Goal: Use online tool/utility: Utilize a website feature to perform a specific function

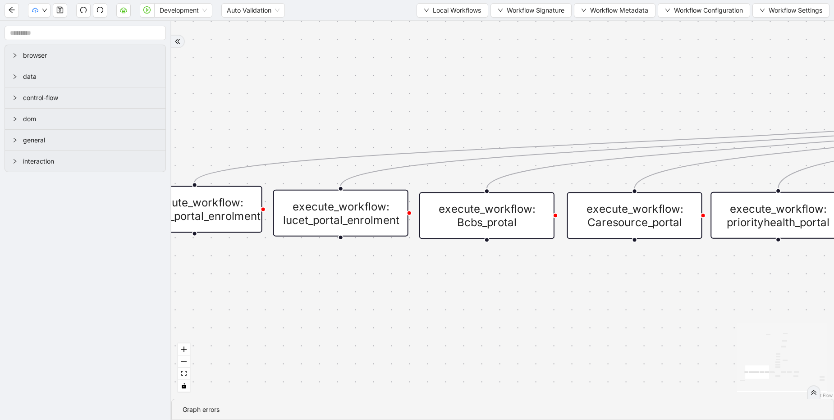
click at [382, 218] on div "execute_workflow: lucet_portal_enrolment" at bounding box center [340, 213] width 135 height 47
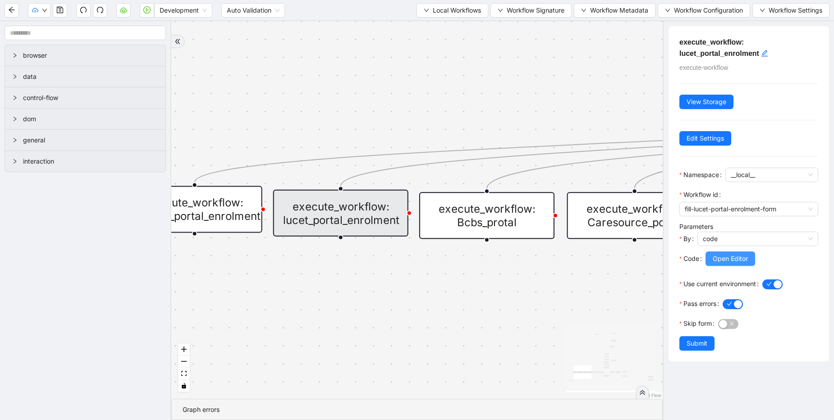
click at [738, 257] on span "Open Editor" at bounding box center [730, 259] width 35 height 10
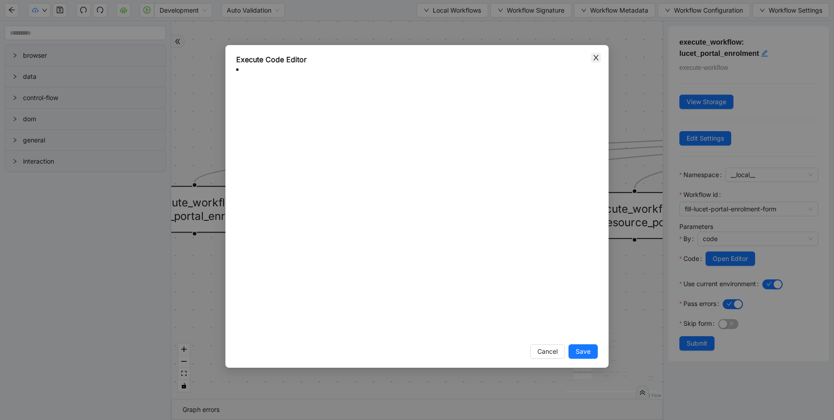
click at [598, 59] on icon "close" at bounding box center [596, 57] width 7 height 7
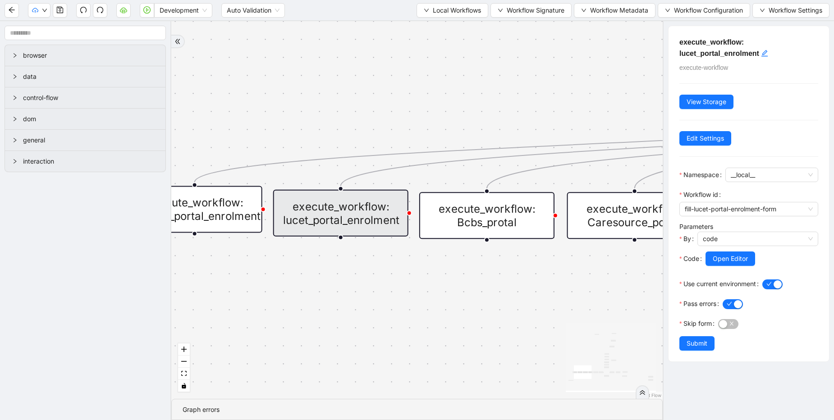
click at [611, 48] on div "trigger execute_workflow:carelon_portal_user_reg execute_workflow:fetch_data_fr…" at bounding box center [417, 210] width 492 height 378
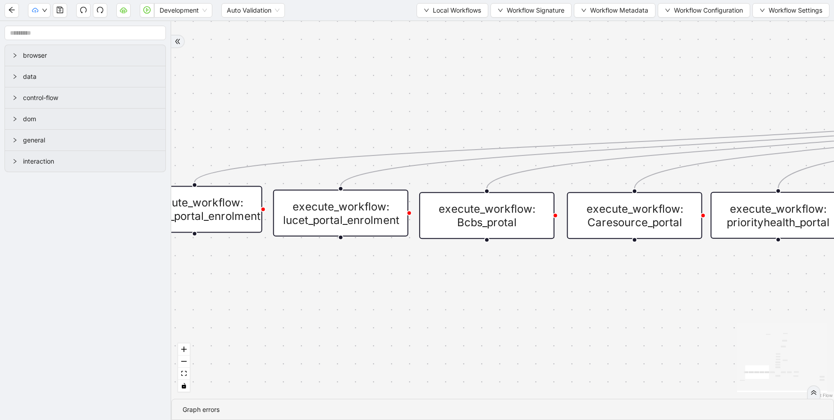
click at [330, 231] on div "execute_workflow: lucet_portal_enrolment" at bounding box center [340, 213] width 135 height 47
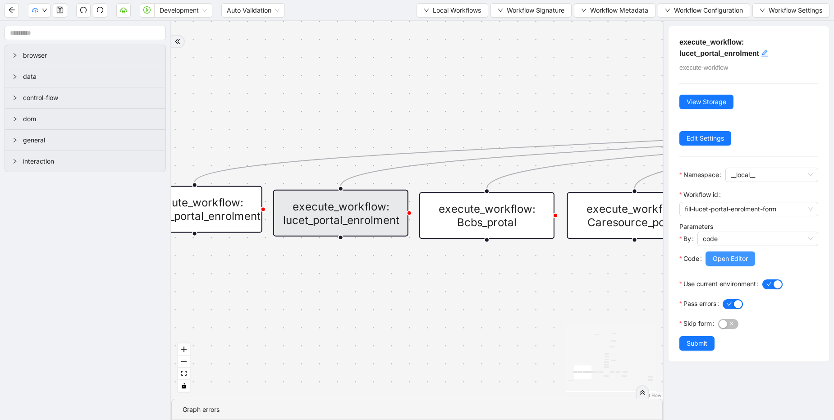
click at [739, 262] on span "Open Editor" at bounding box center [730, 259] width 35 height 10
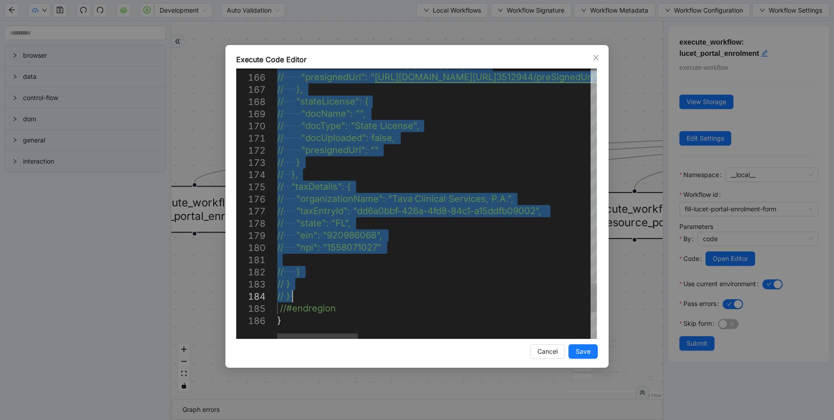
drag, startPoint x: 277, startPoint y: 157, endPoint x: 312, endPoint y: 297, distance: 143.6
type textarea "**********"
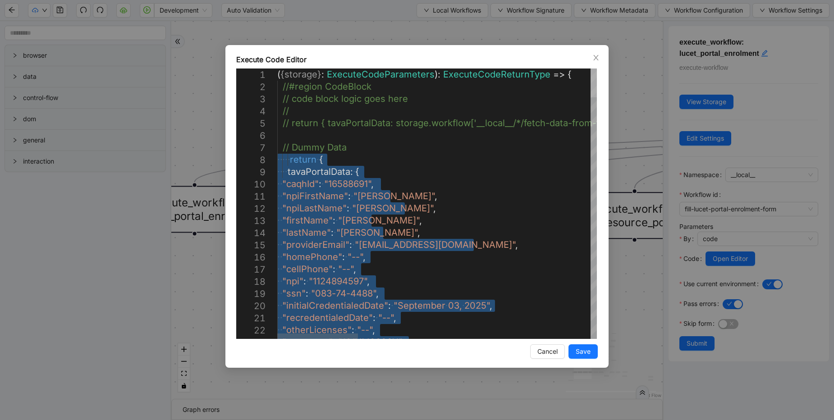
click at [591, 69] on div at bounding box center [594, 83] width 6 height 29
click at [582, 354] on span "Save" at bounding box center [583, 352] width 15 height 10
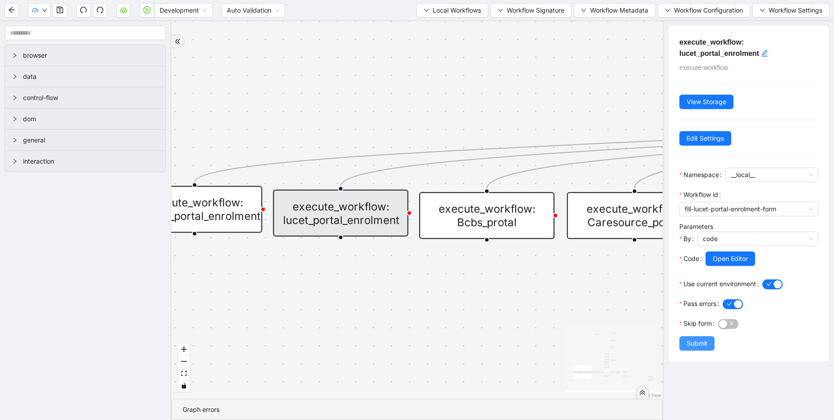
click at [700, 343] on span "Submit" at bounding box center [697, 344] width 21 height 10
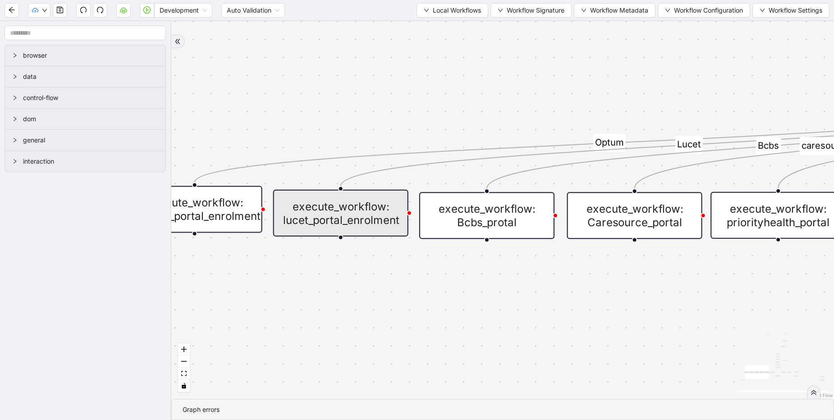
click at [310, 231] on div "execute_workflow: lucet_portal_enrolment" at bounding box center [340, 213] width 135 height 47
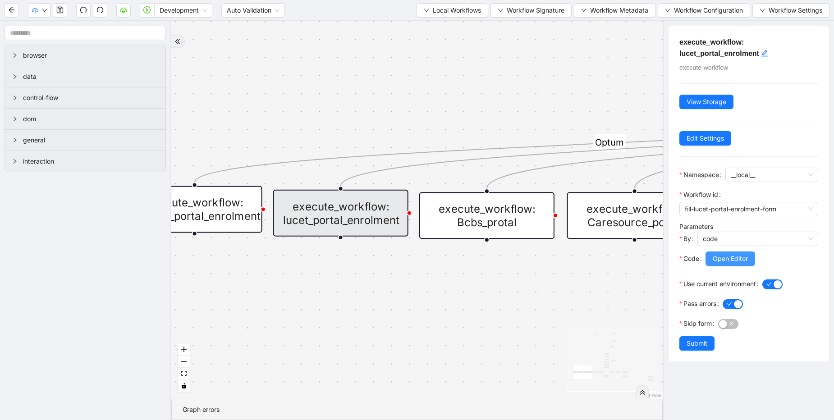
click at [734, 265] on button "Open Editor" at bounding box center [731, 259] width 50 height 14
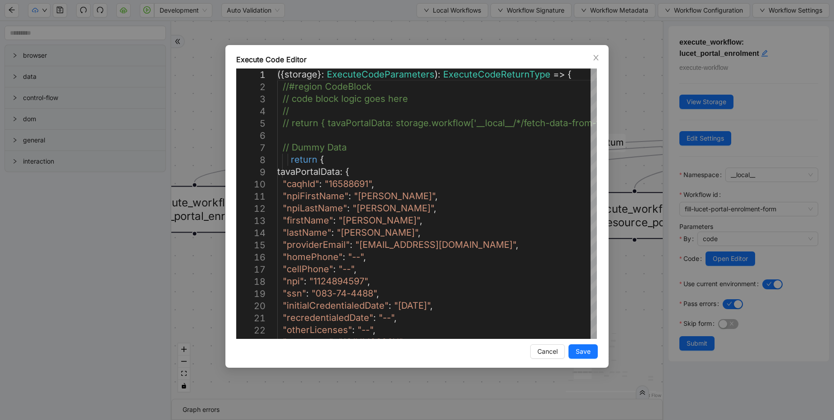
click at [624, 93] on div "Execute Code Editor 1 2 3 4 5 6 7 8 9 10 11 12 13 14 15 16 17 18 19 20 21 22 23…" at bounding box center [417, 210] width 834 height 420
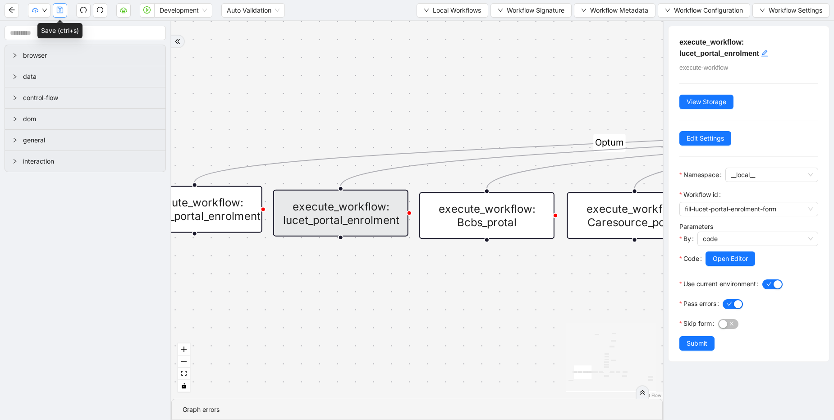
click at [60, 9] on icon "save" at bounding box center [60, 10] width 6 height 6
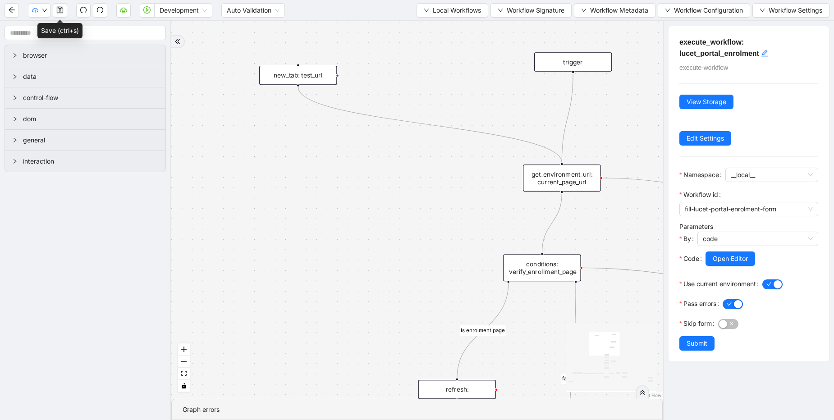
click at [572, 73] on div at bounding box center [573, 71] width 3 height 3
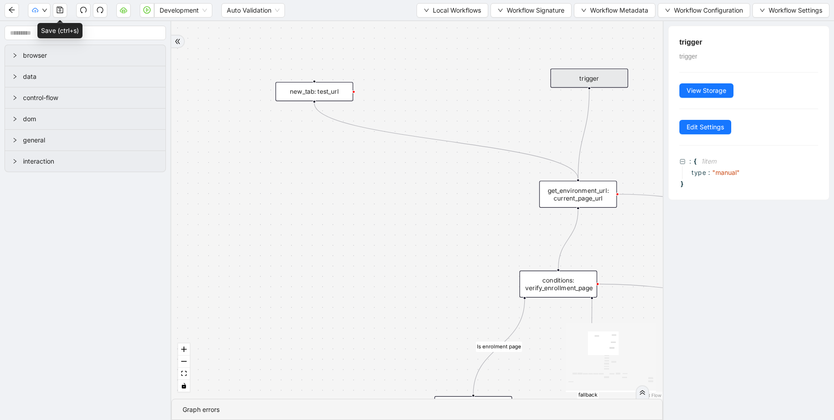
drag, startPoint x: 433, startPoint y: 75, endPoint x: 542, endPoint y: 91, distance: 110.4
click at [542, 91] on div "fallback Is enrolment page fallback Optum Lucet Bcbs caresource_enrolment Bcbsa…" at bounding box center [417, 210] width 492 height 378
drag, startPoint x: 589, startPoint y: 88, endPoint x: 312, endPoint y: 82, distance: 277.0
